Goal: Task Accomplishment & Management: Manage account settings

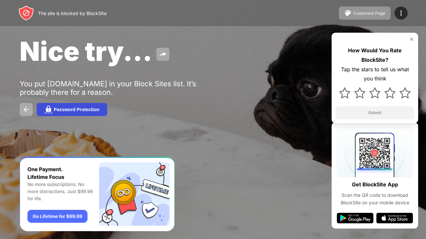
click at [93, 112] on button "Password Protection" at bounding box center [72, 109] width 70 height 13
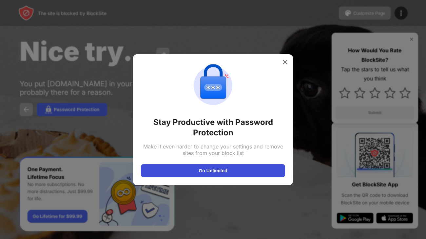
click at [170, 176] on button "Go Unlimited" at bounding box center [213, 170] width 144 height 13
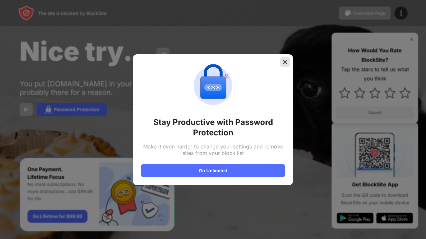
click at [285, 61] on img at bounding box center [285, 62] width 7 height 7
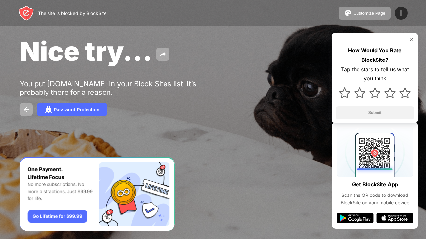
click at [411, 38] on img at bounding box center [411, 39] width 5 height 5
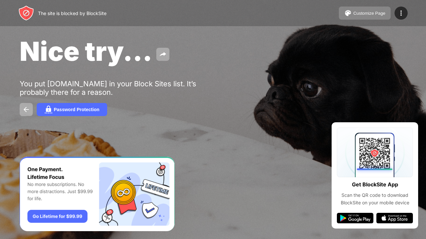
click at [358, 14] on div "Customize Page" at bounding box center [369, 13] width 32 height 5
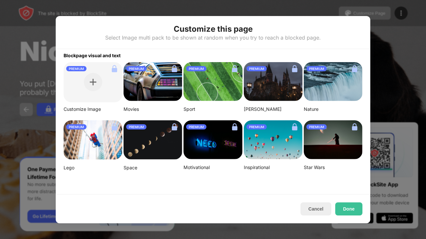
click at [155, 92] on img at bounding box center [152, 81] width 59 height 39
click at [344, 211] on button "Done" at bounding box center [348, 209] width 27 height 13
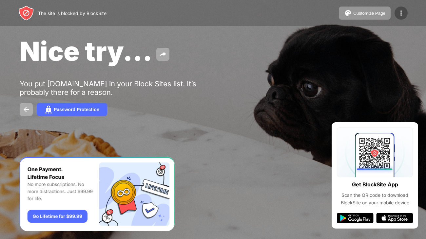
click at [403, 18] on div at bounding box center [400, 13] width 13 height 13
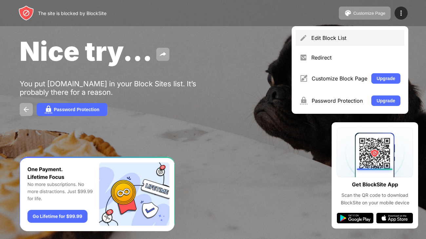
click at [372, 42] on div "Edit Block List" at bounding box center [349, 38] width 109 height 16
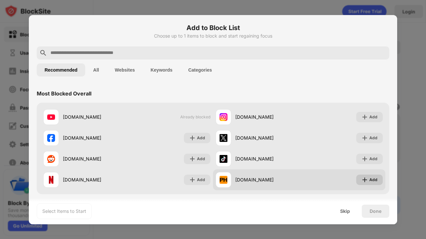
click at [372, 181] on div "Add" at bounding box center [373, 180] width 8 height 7
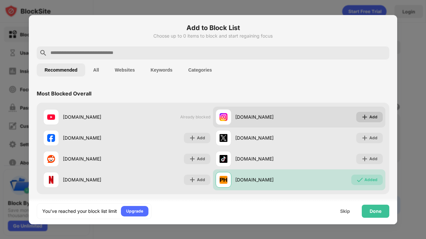
click at [370, 118] on div "Add" at bounding box center [373, 117] width 8 height 7
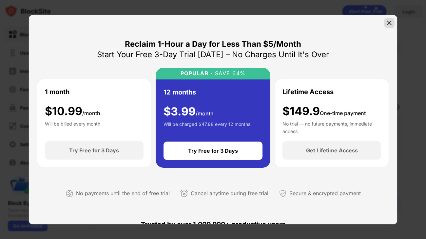
click at [389, 24] on img at bounding box center [389, 23] width 7 height 7
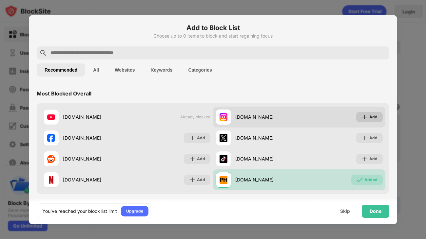
click at [369, 117] on div "Add" at bounding box center [369, 117] width 27 height 10
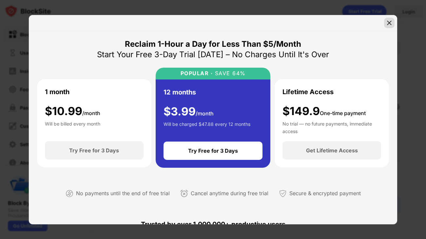
click at [393, 27] on div at bounding box center [389, 23] width 10 height 10
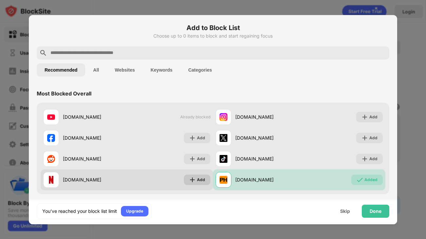
click at [190, 178] on img at bounding box center [192, 180] width 7 height 7
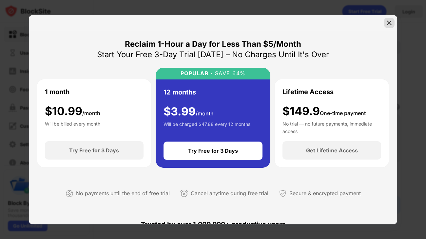
click at [386, 27] on div at bounding box center [389, 23] width 10 height 10
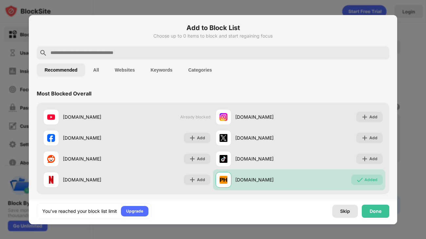
click at [352, 212] on div "Skip" at bounding box center [345, 211] width 26 height 13
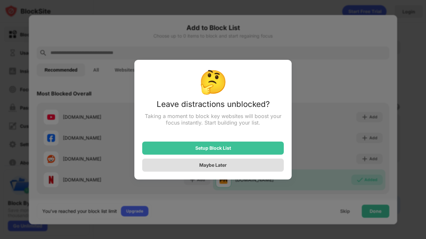
click at [232, 163] on div "Maybe Later" at bounding box center [213, 165] width 142 height 13
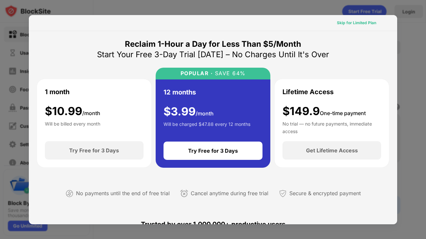
click at [363, 25] on div "Skip for Limited Plan" at bounding box center [356, 23] width 39 height 7
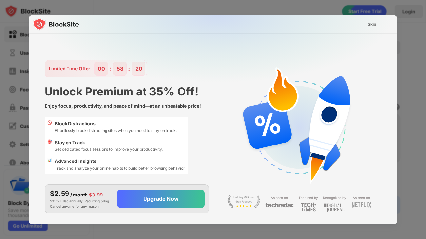
click at [381, 20] on img at bounding box center [217, 80] width 368 height 130
click at [357, 33] on img at bounding box center [217, 80] width 368 height 130
click at [369, 29] on img at bounding box center [217, 80] width 368 height 130
click at [366, 11] on div at bounding box center [213, 119] width 426 height 239
click at [370, 24] on div "Skip" at bounding box center [372, 24] width 9 height 7
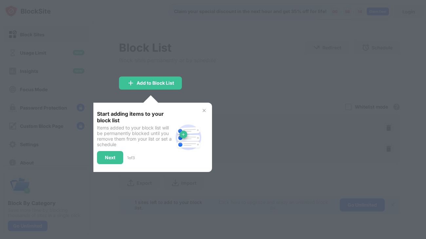
click at [205, 111] on img at bounding box center [203, 110] width 5 height 5
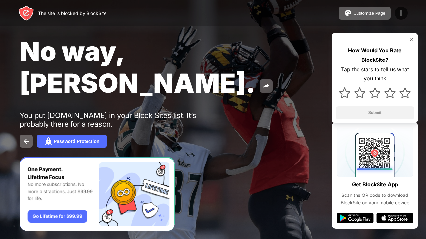
click at [42, 15] on div "The site is blocked by BlockSite" at bounding box center [72, 13] width 68 height 6
click at [104, 12] on div "The site is blocked by BlockSite" at bounding box center [72, 13] width 68 height 6
